Goal: Find specific fact: Find specific fact

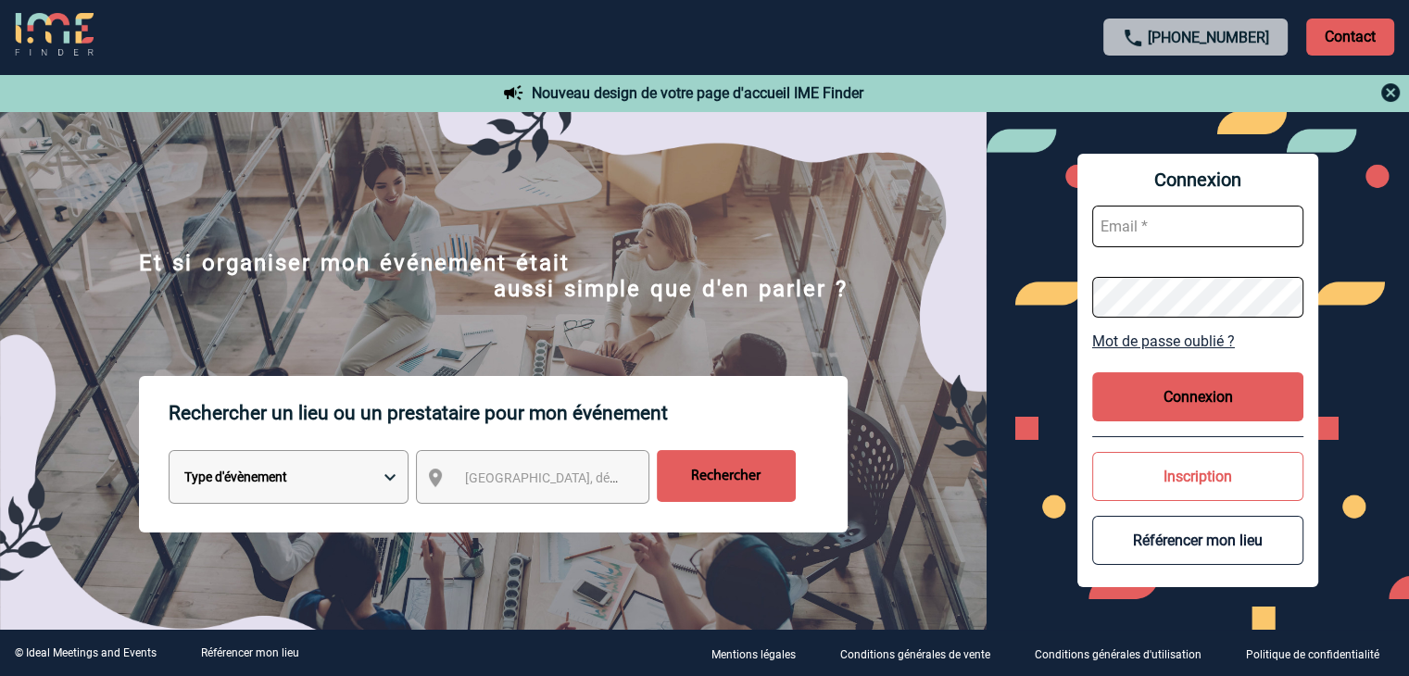
type input "[EMAIL_ADDRESS][DOMAIN_NAME]"
click at [1178, 393] on button "Connexion" at bounding box center [1197, 396] width 211 height 49
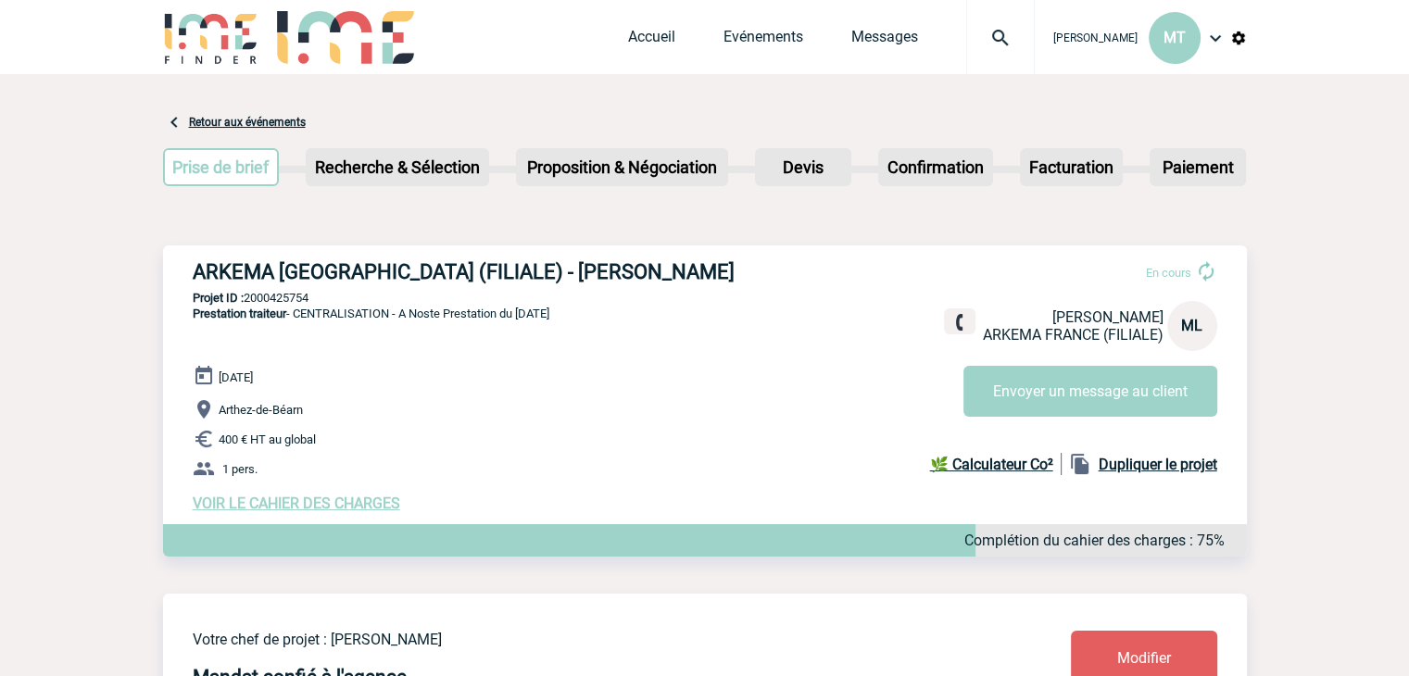
drag, startPoint x: 159, startPoint y: 234, endPoint x: 134, endPoint y: 227, distance: 26.1
click at [375, 270] on h3 "ARKEMA FRANCE (FILIALE) - Maïté LAMAISON" at bounding box center [471, 271] width 556 height 23
click at [375, 269] on h3 "ARKEMA FRANCE (FILIALE) - Maïté LAMAISON" at bounding box center [471, 271] width 556 height 23
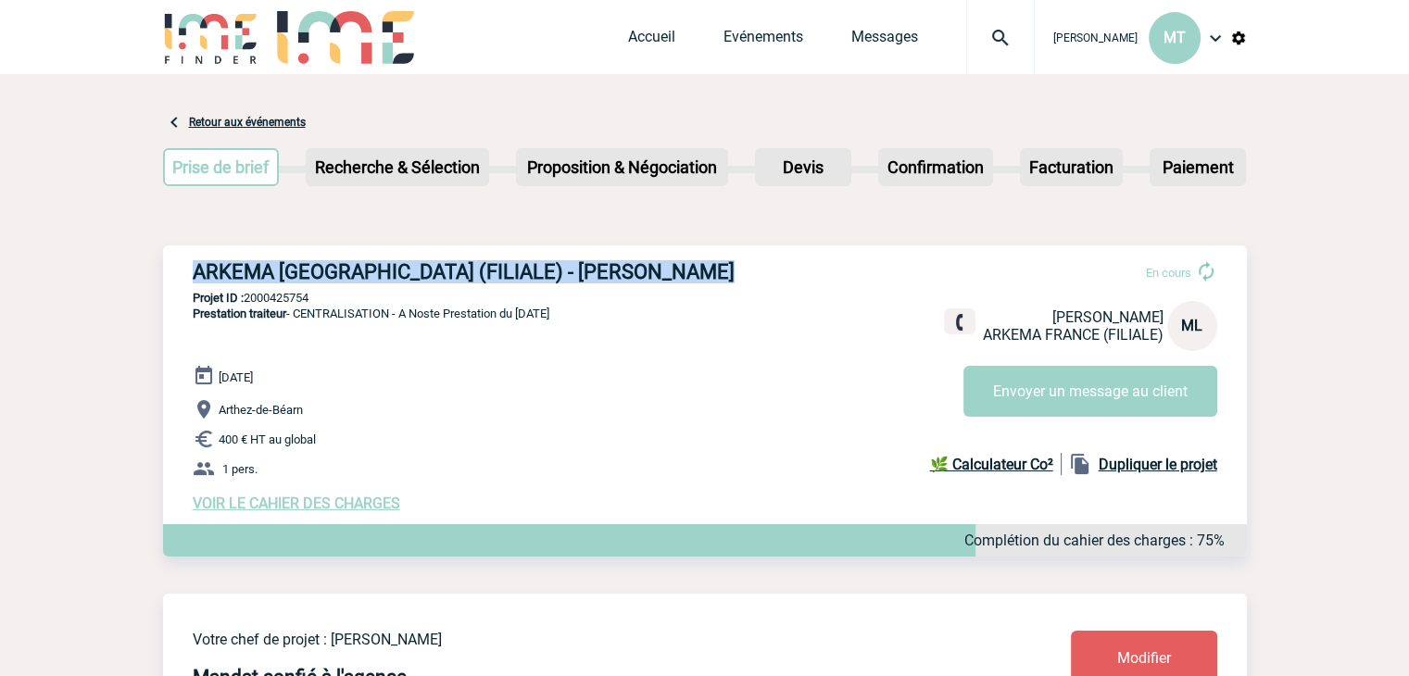
click at [375, 268] on h3 "ARKEMA FRANCE (FILIALE) - Maïté LAMAISON" at bounding box center [471, 271] width 556 height 23
copy div "ARKEMA FRANCE (FILIALE) - Maïté LAMAISON"
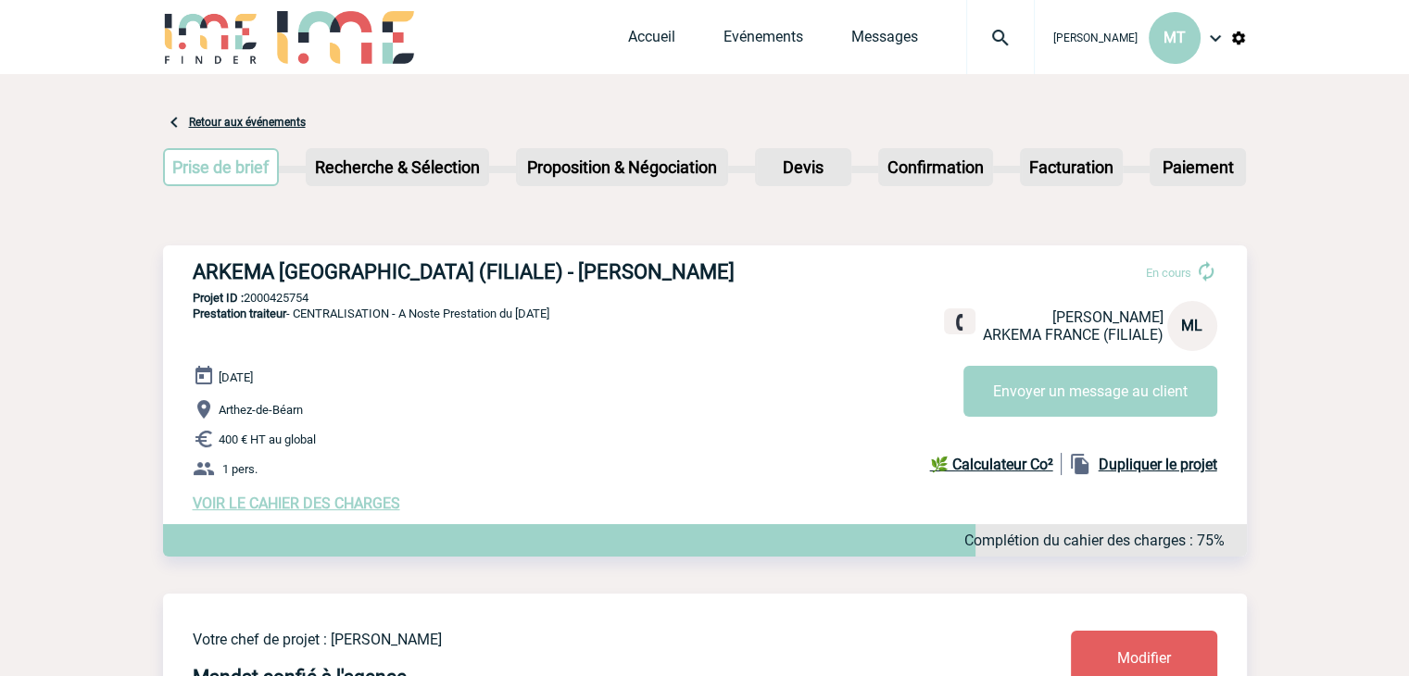
click at [289, 311] on span "Prestation traiteur - CENTRALISATION - A Noste Prestation du 2 octobre 2025" at bounding box center [371, 314] width 357 height 14
drag, startPoint x: 392, startPoint y: 314, endPoint x: 317, endPoint y: 308, distance: 75.2
click at [297, 313] on span "Prestation traiteur - CENTRALISATION - A Noste Prestation du 2 octobre 2025" at bounding box center [371, 314] width 357 height 14
copy span "CENTRALISATION"
click at [313, 295] on p "Projet ID : 2000425754" at bounding box center [705, 298] width 1084 height 14
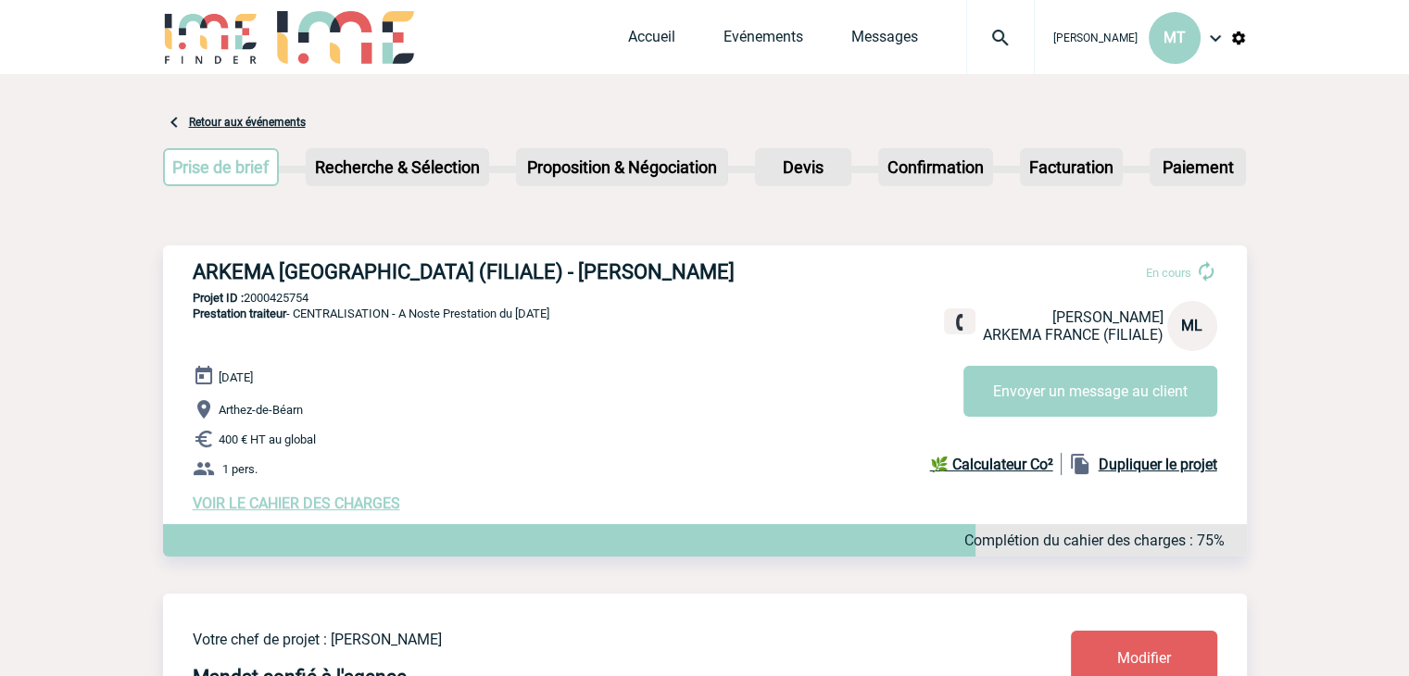
click at [307, 297] on p "Projet ID : 2000425754" at bounding box center [705, 298] width 1084 height 14
drag, startPoint x: 318, startPoint y: 295, endPoint x: 245, endPoint y: 295, distance: 72.2
click at [245, 295] on p "Projet ID : 2000425754" at bounding box center [705, 298] width 1084 height 14
copy p "2000425754"
